Goal: Task Accomplishment & Management: Complete application form

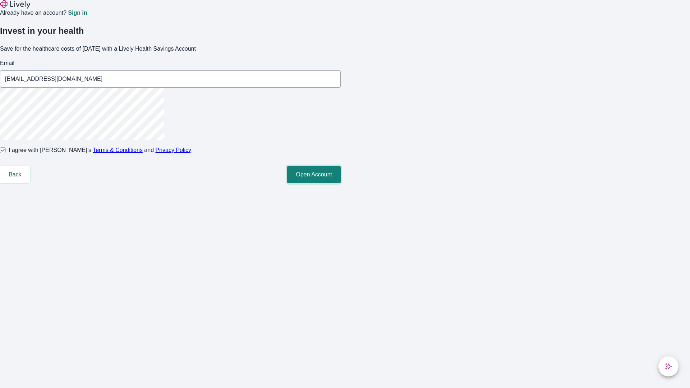
click at [341, 183] on button "Open Account" at bounding box center [314, 174] width 54 height 17
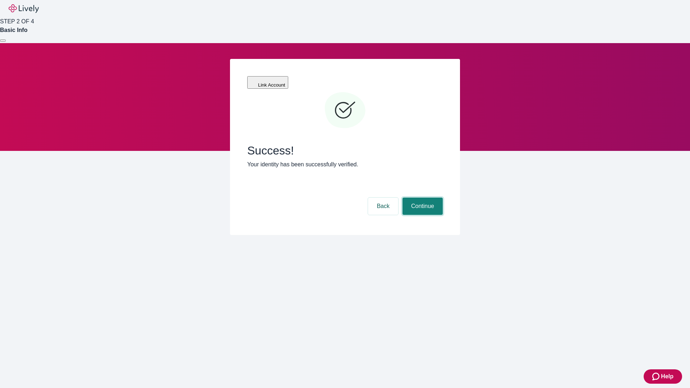
click at [422, 198] on button "Continue" at bounding box center [423, 206] width 40 height 17
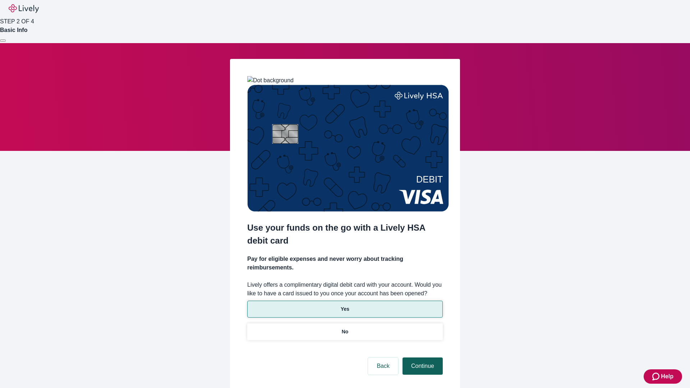
click at [345, 306] on p "Yes" at bounding box center [345, 310] width 9 height 8
click at [422, 358] on button "Continue" at bounding box center [423, 366] width 40 height 17
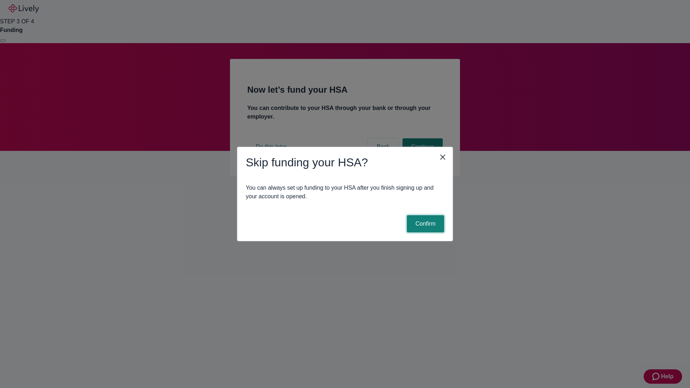
click at [425, 224] on button "Confirm" at bounding box center [425, 223] width 37 height 17
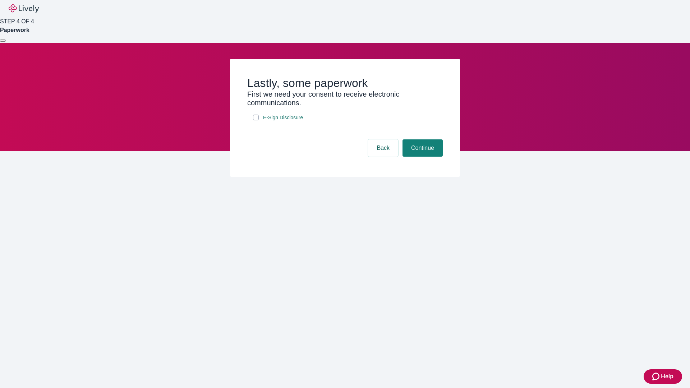
click at [256, 120] on input "E-Sign Disclosure" at bounding box center [256, 118] width 6 height 6
checkbox input "true"
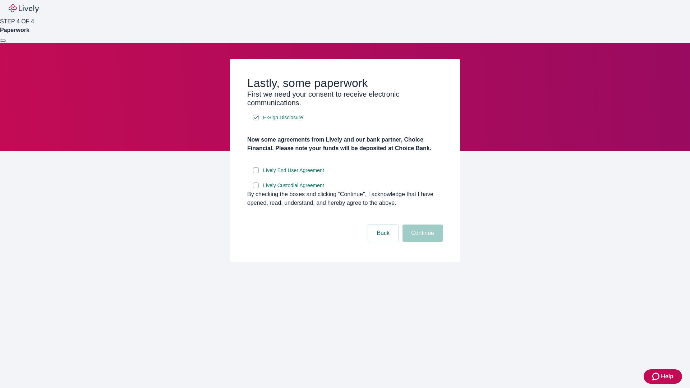
click at [256, 173] on input "Lively End User Agreement" at bounding box center [256, 171] width 6 height 6
checkbox input "true"
click at [256, 188] on input "Lively Custodial Agreement" at bounding box center [256, 186] width 6 height 6
checkbox input "true"
click at [422, 242] on button "Continue" at bounding box center [423, 233] width 40 height 17
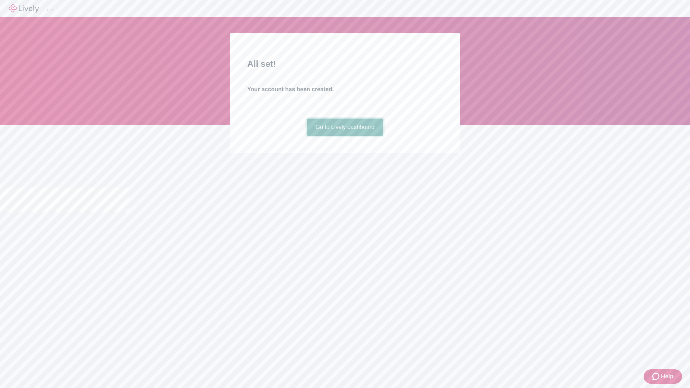
click at [345, 136] on link "Go to Lively dashboard" at bounding box center [345, 127] width 77 height 17
